Goal: Transaction & Acquisition: Purchase product/service

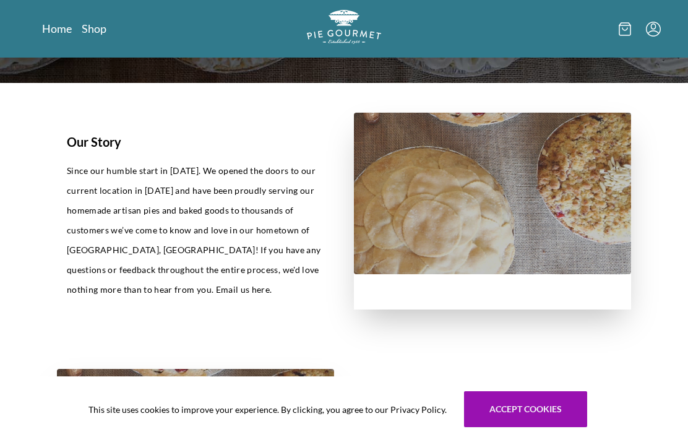
scroll to position [215, 0]
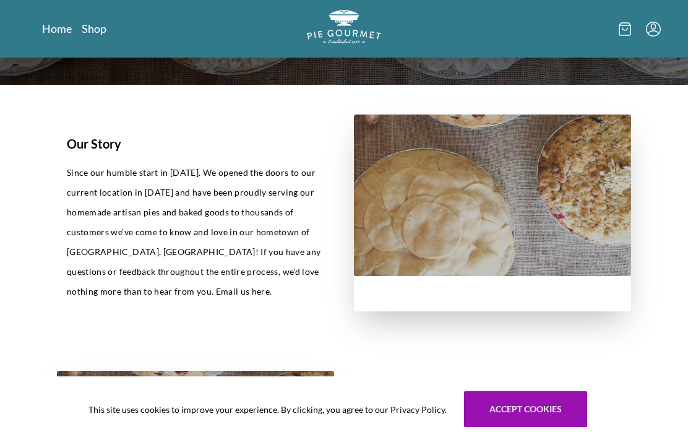
click at [91, 35] on link "Shop" at bounding box center [94, 28] width 25 height 15
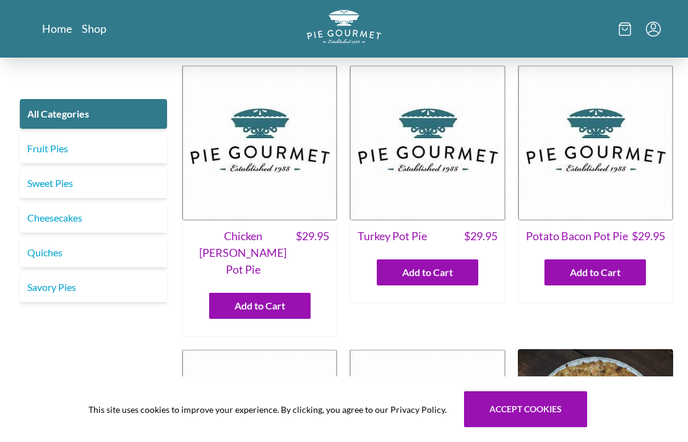
click at [105, 183] on link "Sweet Pies" at bounding box center [93, 183] width 147 height 30
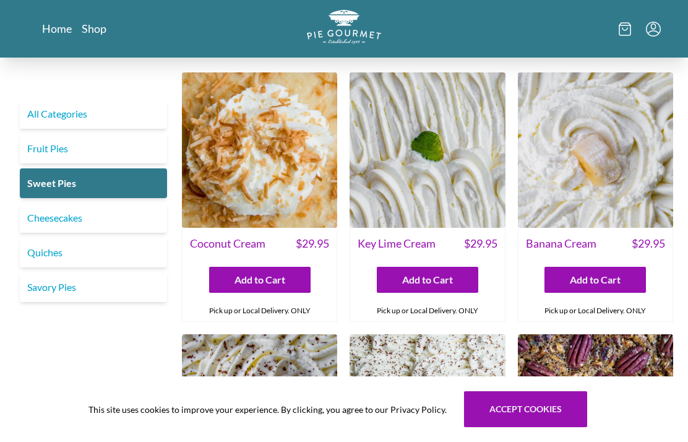
click at [257, 149] on img at bounding box center [259, 149] width 155 height 155
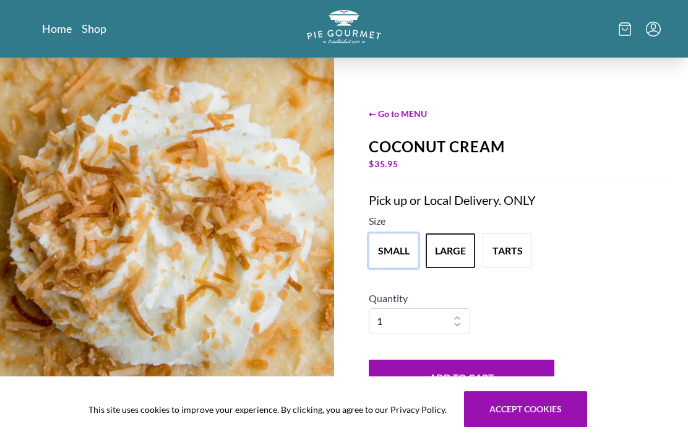
click at [395, 268] on button "small" at bounding box center [394, 250] width 50 height 35
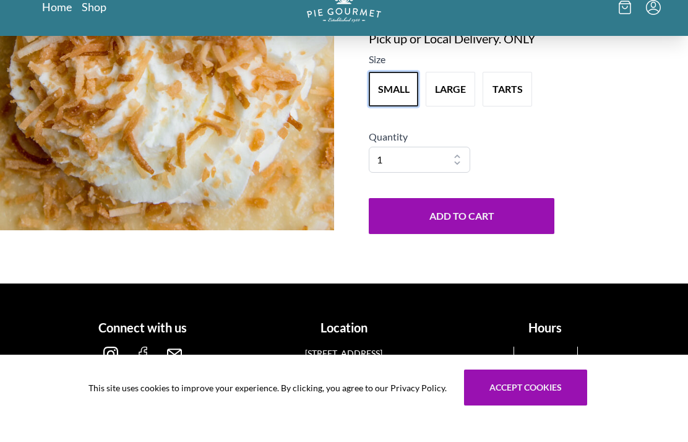
scroll to position [189, 0]
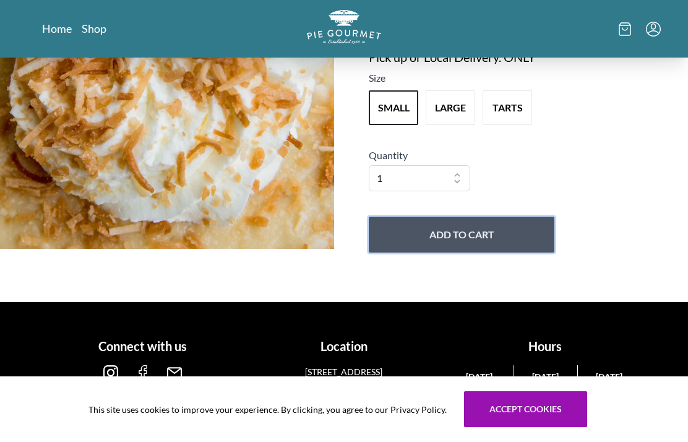
click at [449, 233] on button "Add to Cart" at bounding box center [462, 235] width 186 height 36
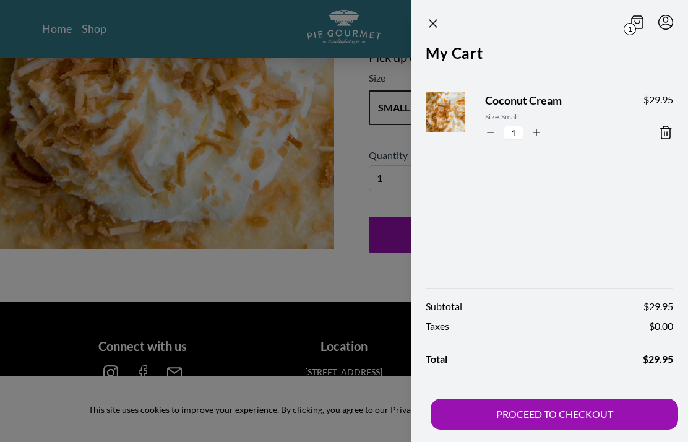
click at [435, 24] on icon "Close panel" at bounding box center [433, 23] width 15 height 15
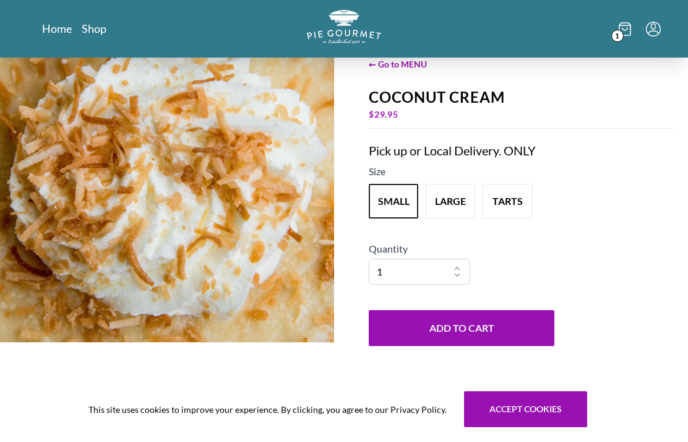
scroll to position [0, 0]
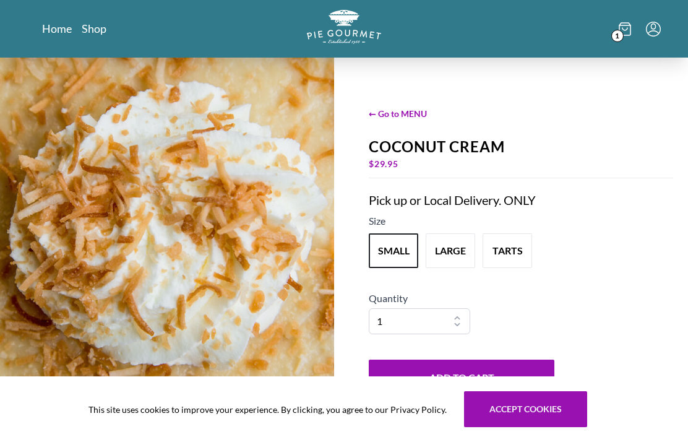
click at [405, 114] on span "← Go to MENU" at bounding box center [521, 113] width 305 height 13
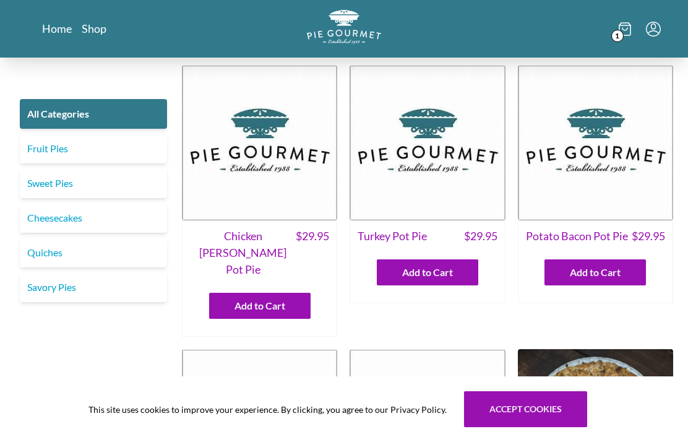
click at [71, 255] on link "Quiches" at bounding box center [93, 253] width 147 height 30
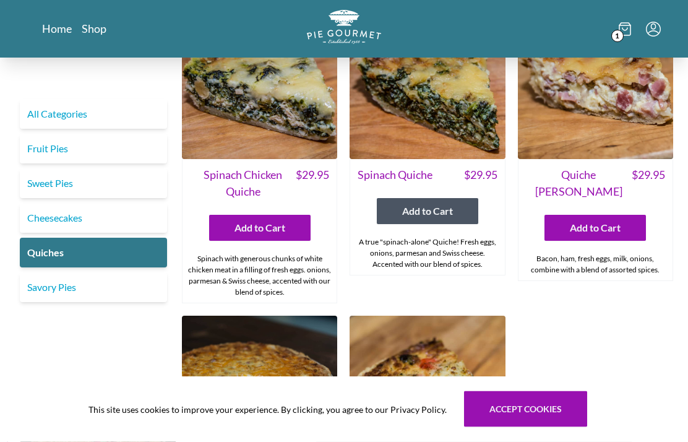
scroll to position [392, 0]
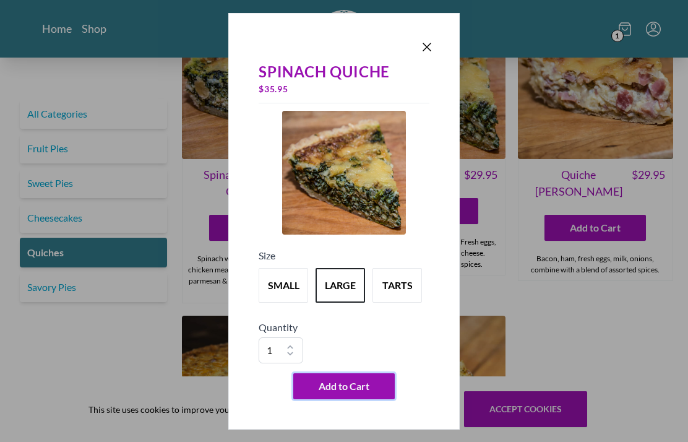
click at [348, 386] on span "Add to Cart" at bounding box center [344, 386] width 51 height 15
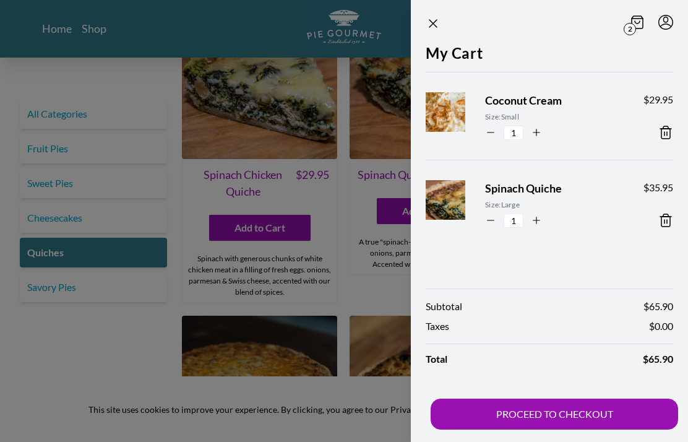
click at [554, 408] on button "PROCEED TO CHECKOUT" at bounding box center [555, 414] width 248 height 31
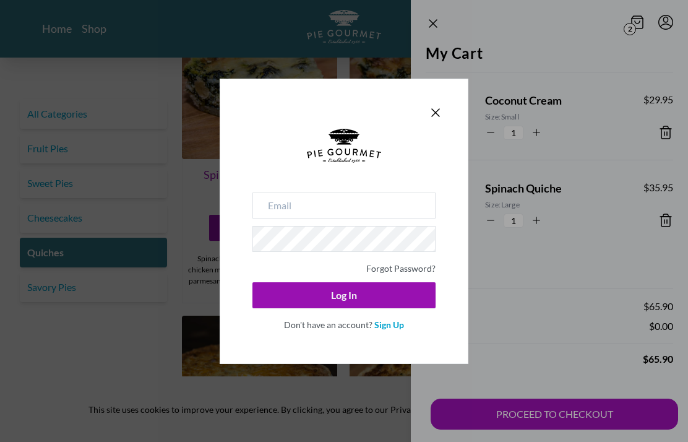
click at [447, 110] on div "Forgot Password? Log In Don't have an account? Sign Up" at bounding box center [344, 221] width 249 height 285
click at [438, 118] on icon "Close panel" at bounding box center [435, 112] width 15 height 15
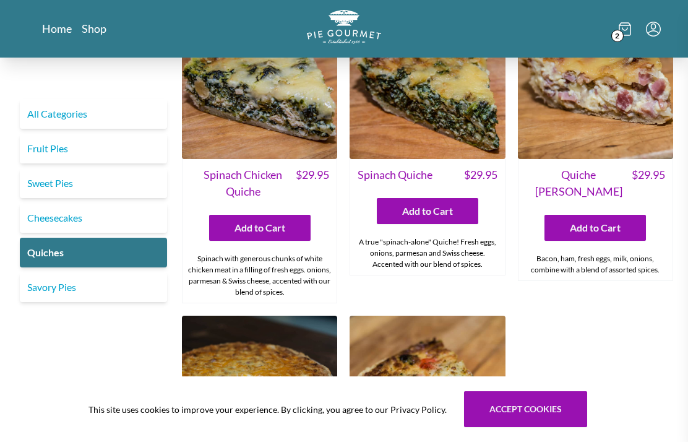
click at [122, 352] on div at bounding box center [344, 221] width 688 height 442
click at [58, 34] on link "Home" at bounding box center [57, 28] width 30 height 15
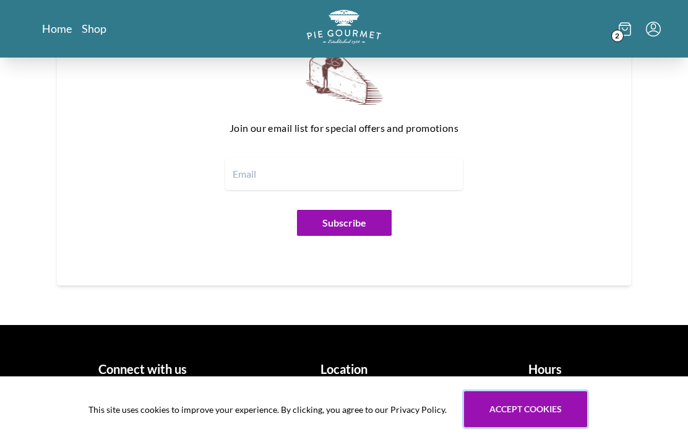
scroll to position [1401, 0]
